Goal: Find contact information: Find contact information

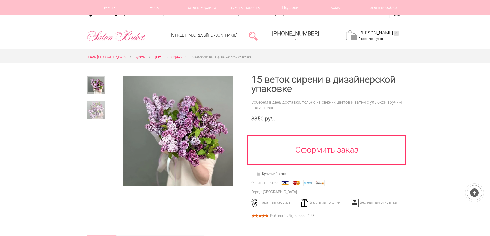
scroll to position [51, 0]
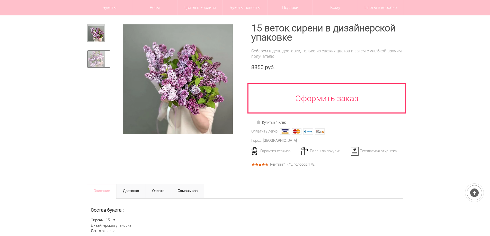
click at [97, 59] on img at bounding box center [96, 59] width 18 height 18
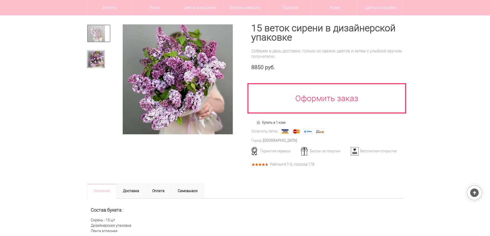
click at [94, 38] on img at bounding box center [96, 33] width 18 height 18
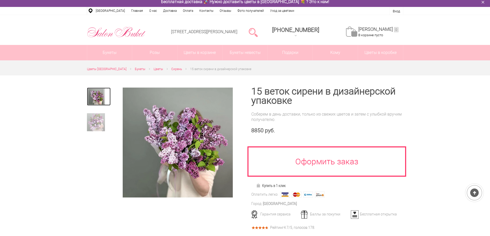
scroll to position [0, 0]
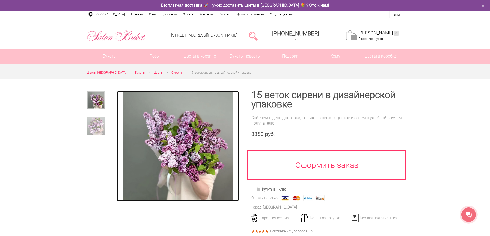
click at [135, 125] on img at bounding box center [178, 146] width 110 height 110
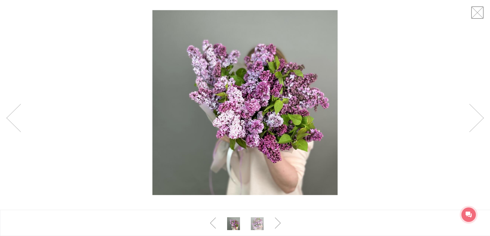
click at [475, 11] on link at bounding box center [477, 12] width 13 height 13
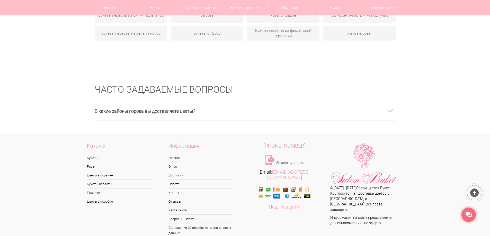
scroll to position [867, 0]
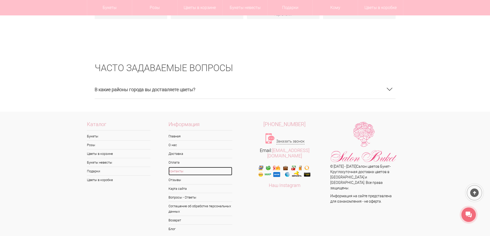
click at [180, 167] on link "Контакты" at bounding box center [201, 171] width 64 height 8
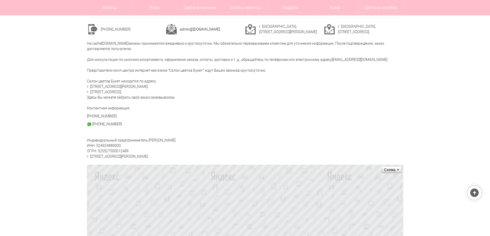
scroll to position [51, 0]
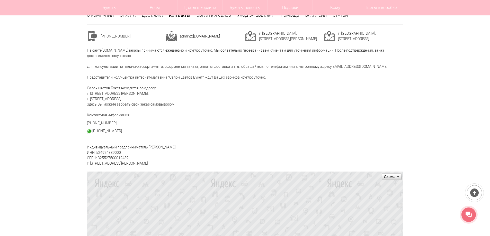
click at [290, 116] on p "Контактная информация:" at bounding box center [245, 115] width 316 height 5
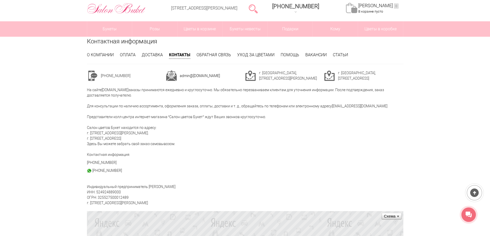
scroll to position [0, 0]
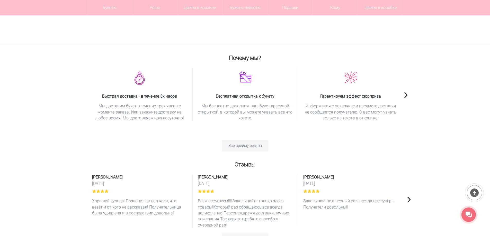
scroll to position [502, 0]
